Goal: Use online tool/utility

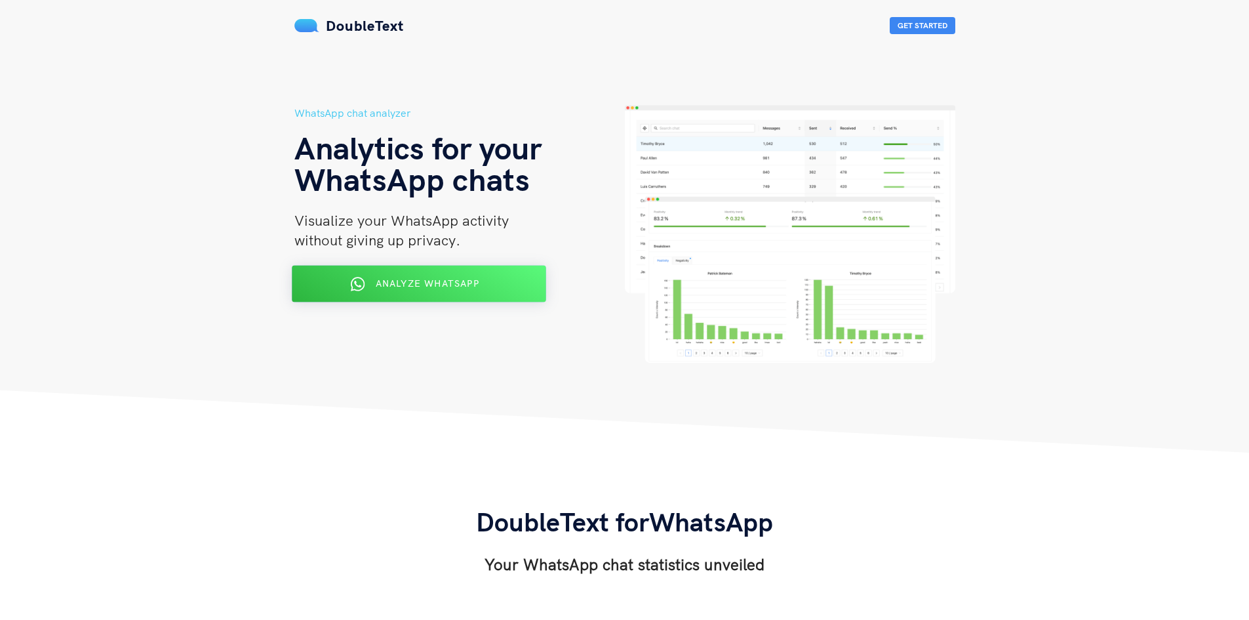
click at [466, 281] on span "Analyze WhatsApp" at bounding box center [427, 283] width 104 height 12
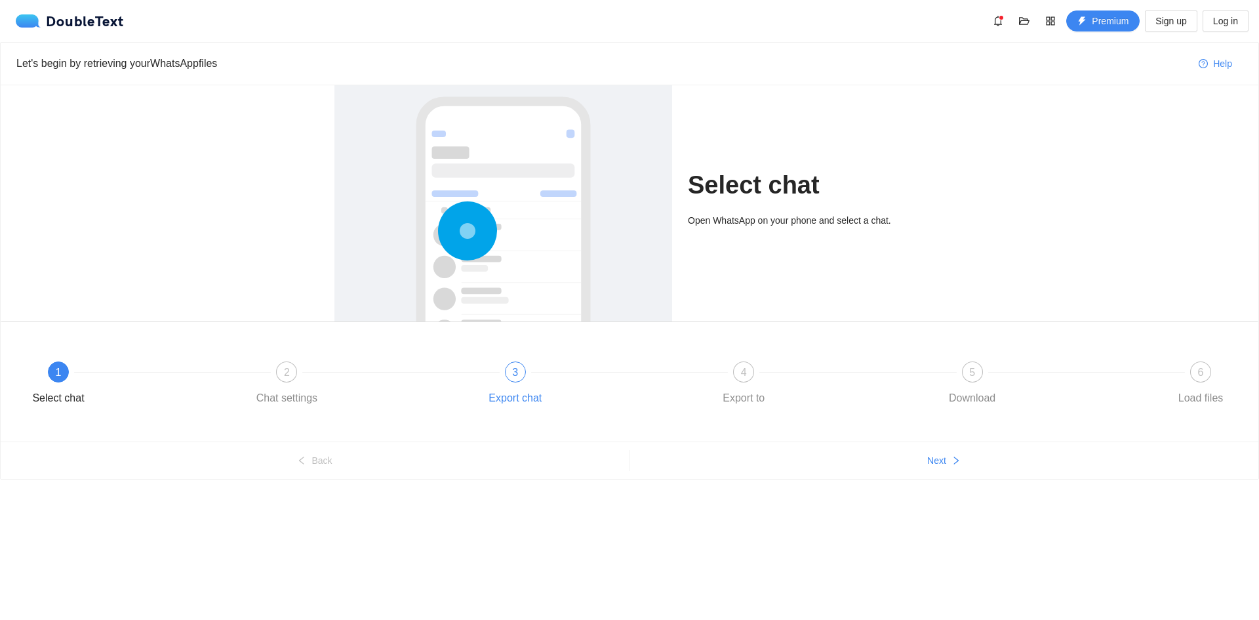
click at [523, 402] on div "Export chat" at bounding box center [515, 398] width 53 height 21
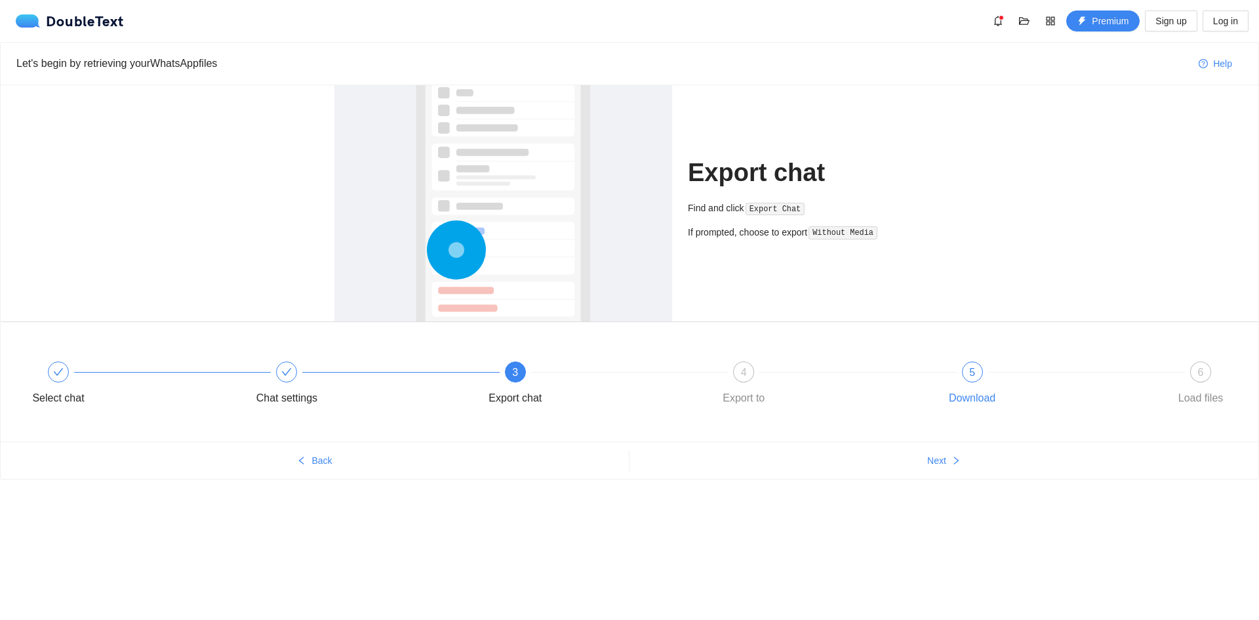
click at [987, 403] on div "Download" at bounding box center [972, 398] width 47 height 21
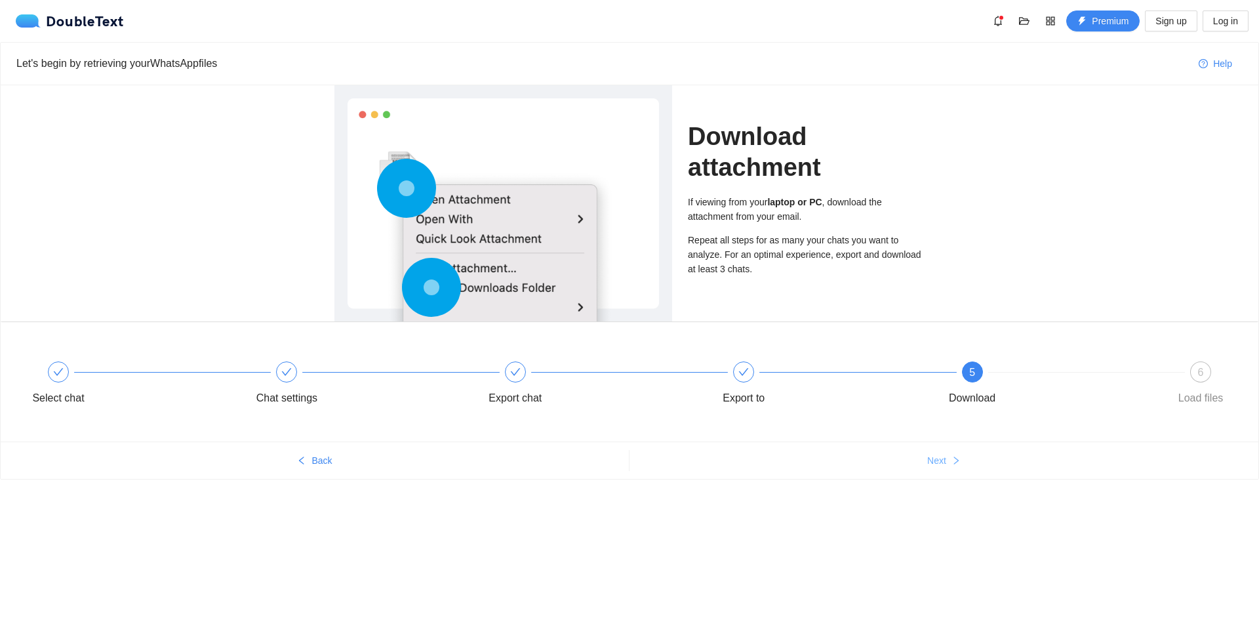
click at [937, 464] on span "Next" at bounding box center [936, 460] width 19 height 14
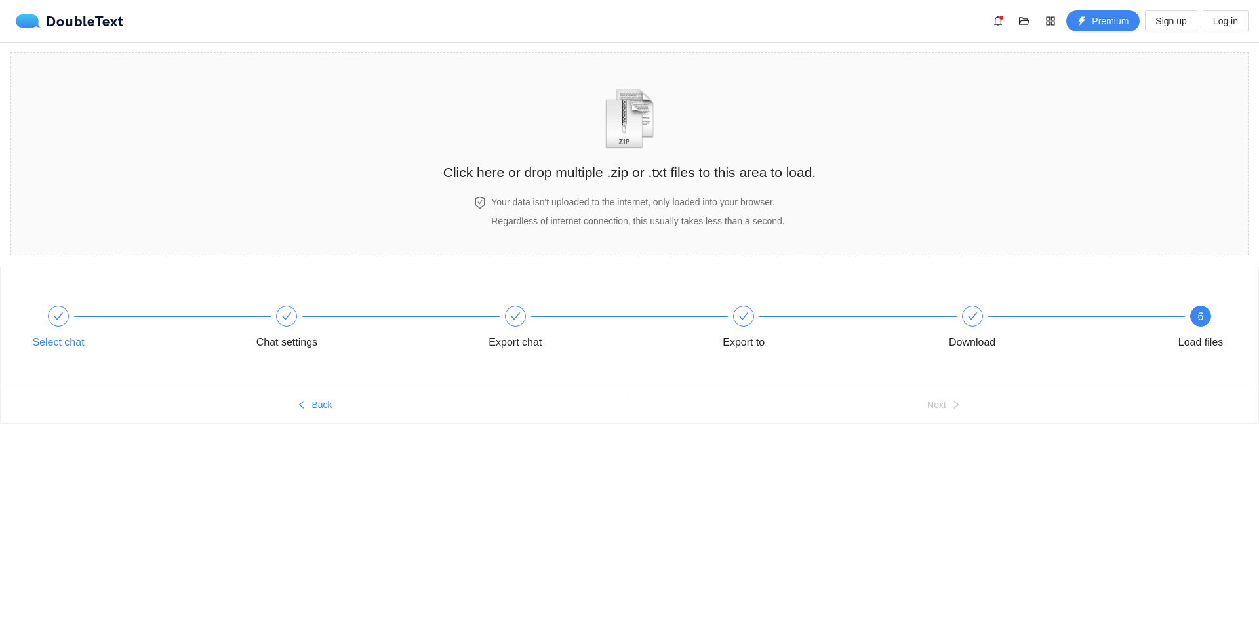
click at [54, 343] on div "Select chat" at bounding box center [58, 342] width 52 height 21
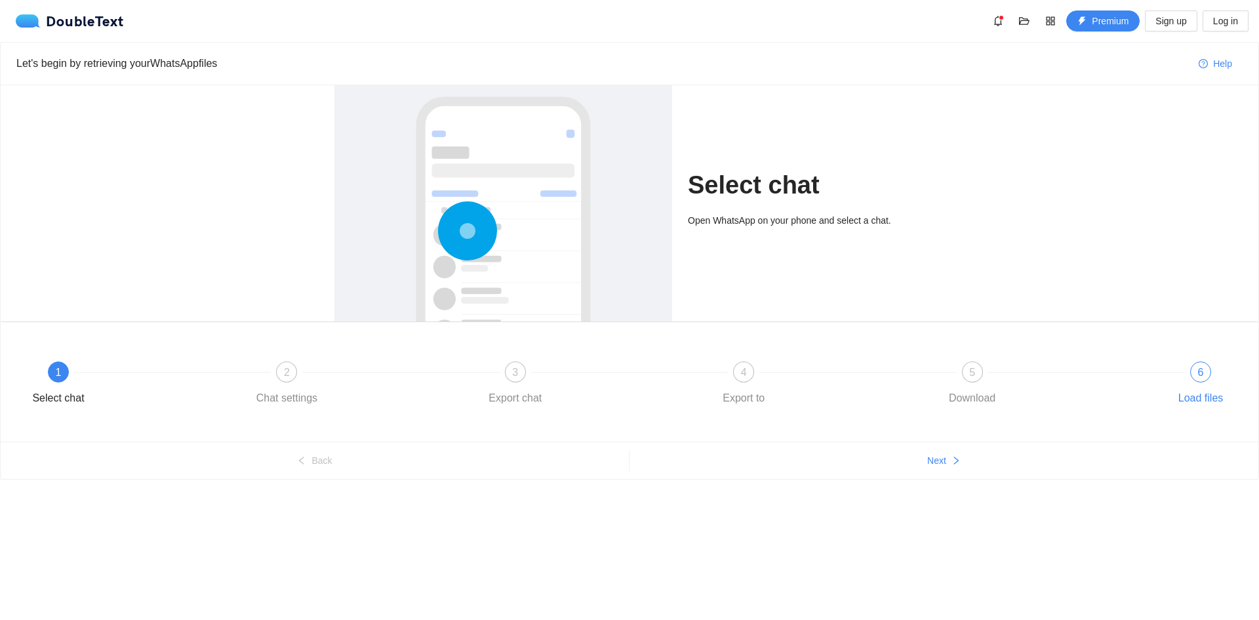
click at [1204, 395] on div "Load files" at bounding box center [1200, 398] width 45 height 21
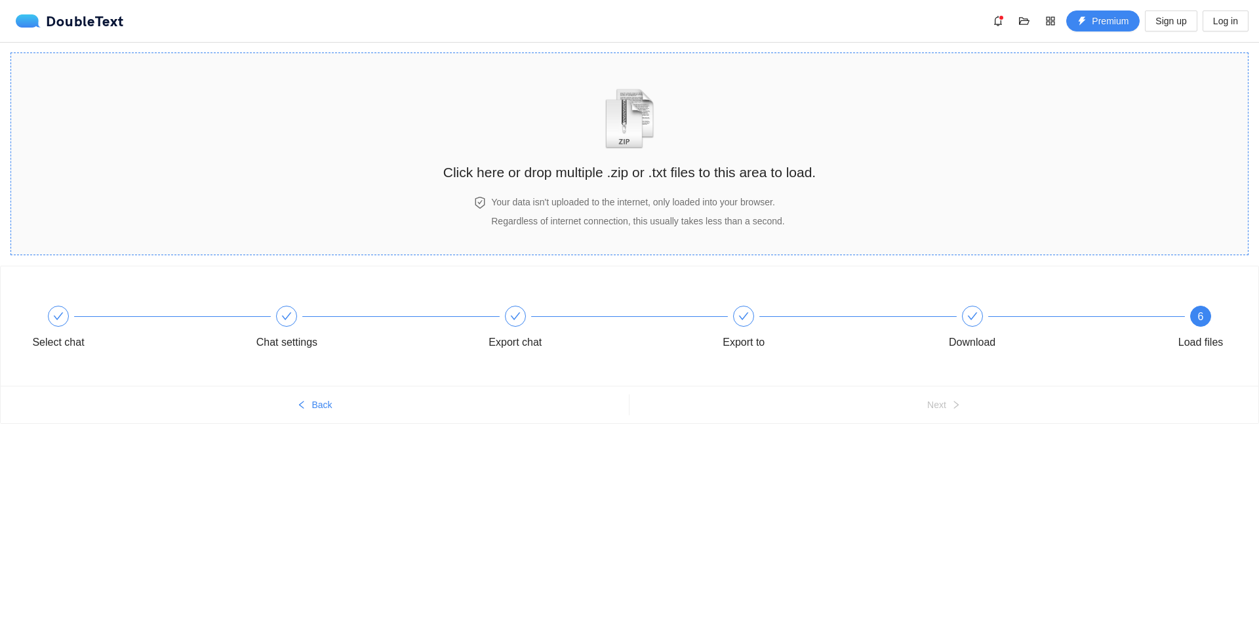
click at [633, 142] on img "zipOrTextIcon" at bounding box center [629, 119] width 61 height 60
